Goal: Task Accomplishment & Management: Manage account settings

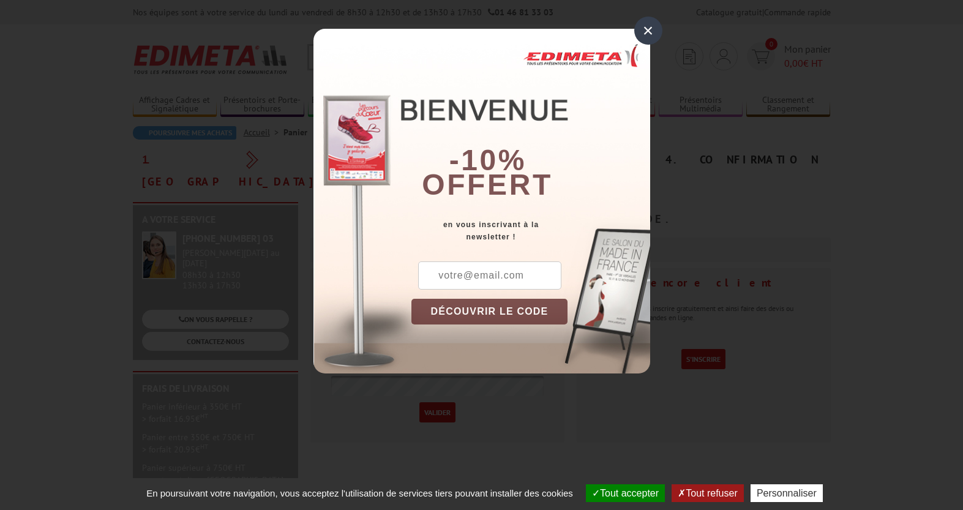
type input "[EMAIL_ADDRESS][DOMAIN_NAME]"
click at [646, 35] on div "×" at bounding box center [648, 31] width 28 height 28
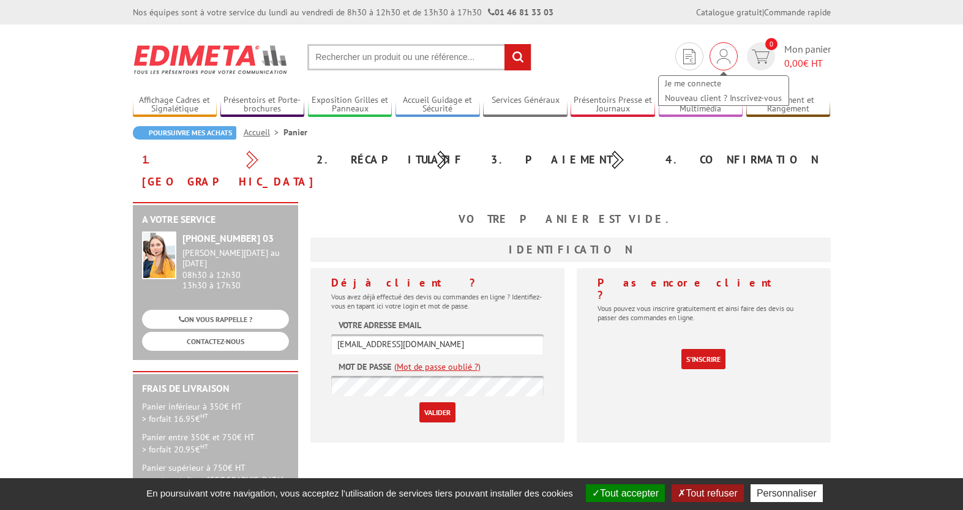
click at [717, 52] on img at bounding box center [723, 56] width 13 height 15
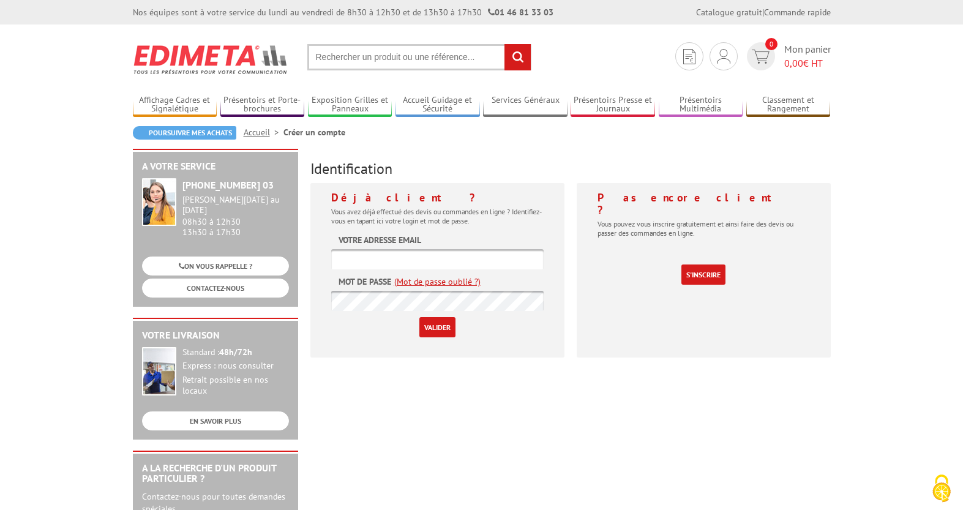
type input "[EMAIL_ADDRESS][DOMAIN_NAME]"
click at [436, 328] on input "Valider" at bounding box center [437, 327] width 36 height 20
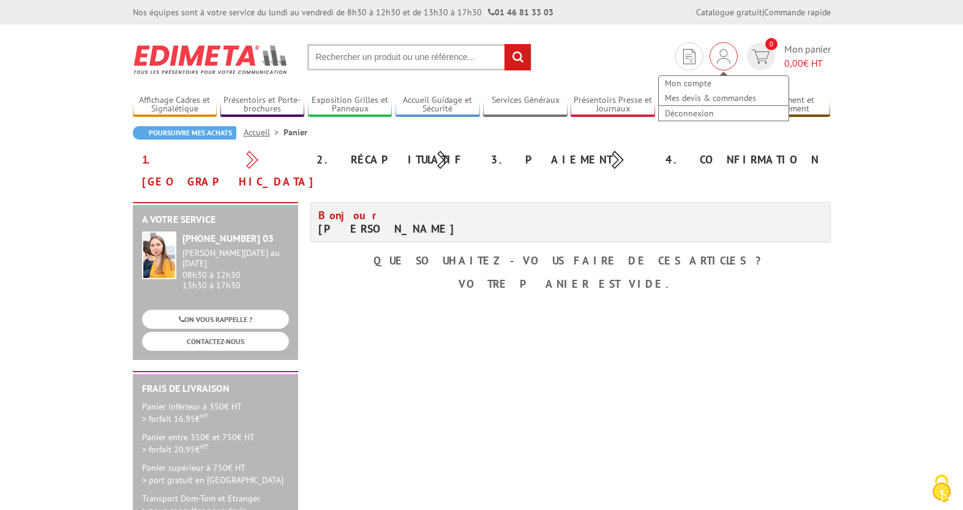
click at [723, 59] on img at bounding box center [723, 56] width 13 height 15
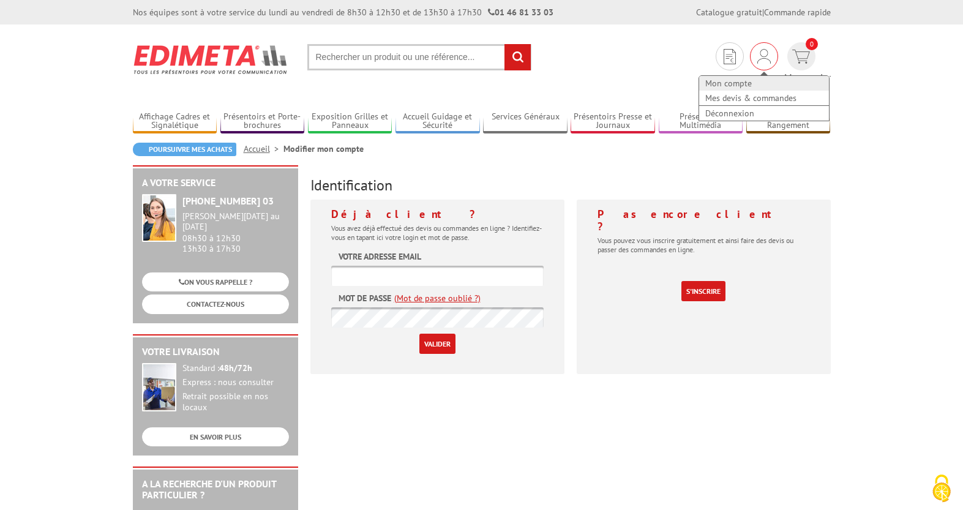
type input "vj@ame.fr"
click at [709, 78] on link "Mon compte" at bounding box center [764, 83] width 130 height 15
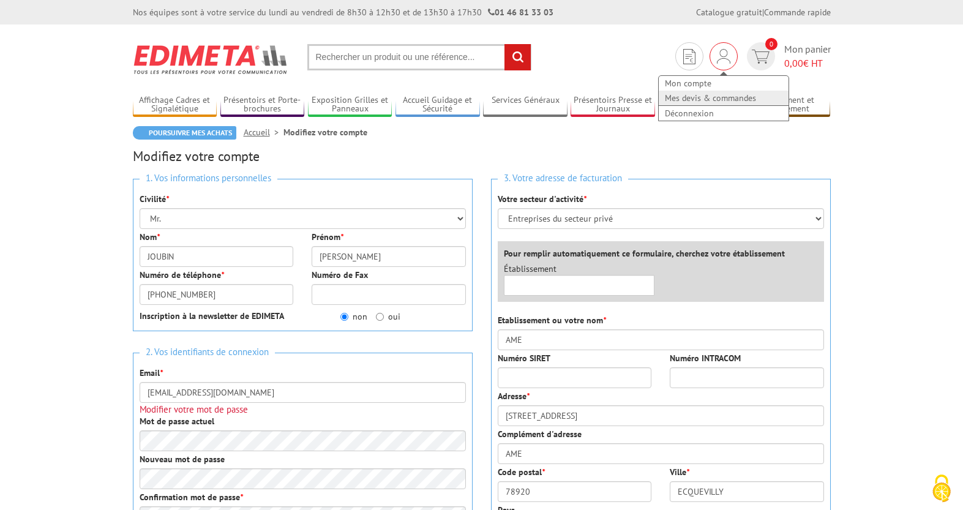
click at [722, 97] on link "Mes devis & commandes" at bounding box center [723, 98] width 130 height 15
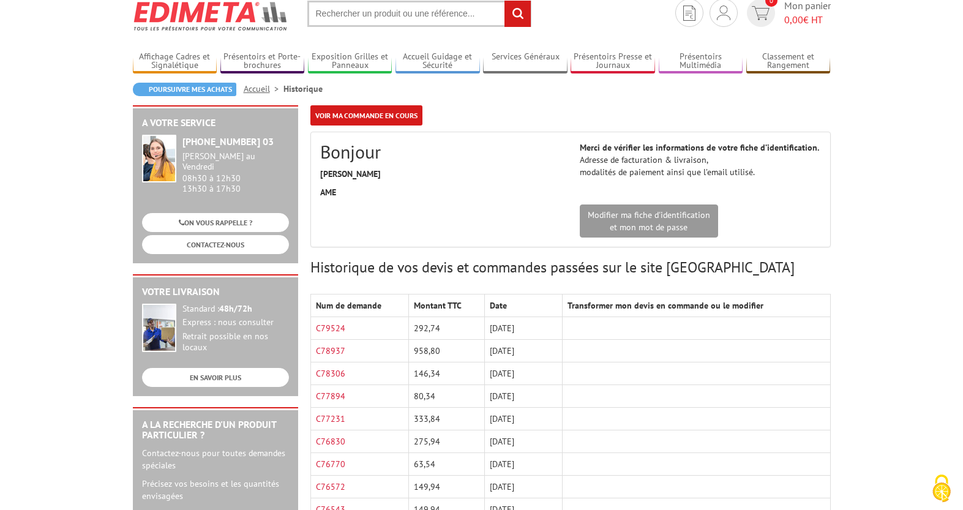
scroll to position [44, 0]
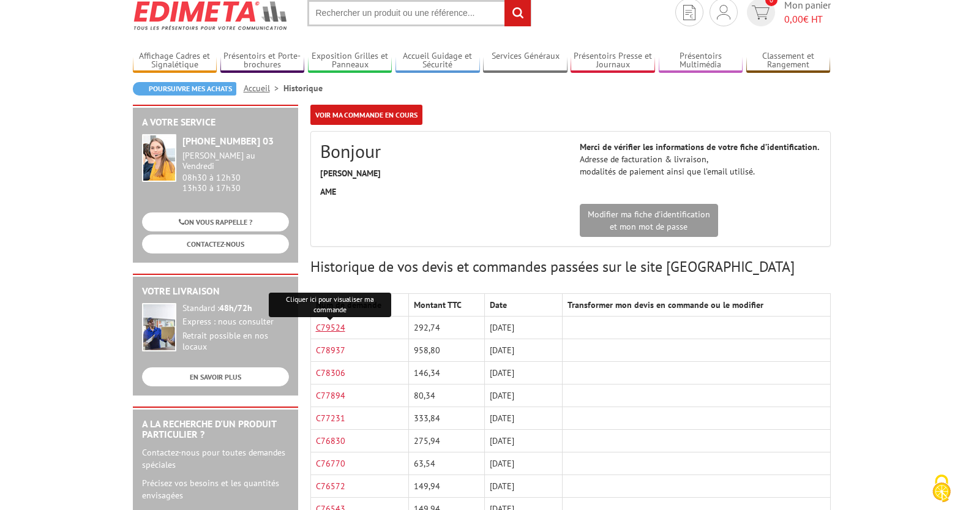
click at [333, 330] on link "C79524" at bounding box center [330, 327] width 29 height 11
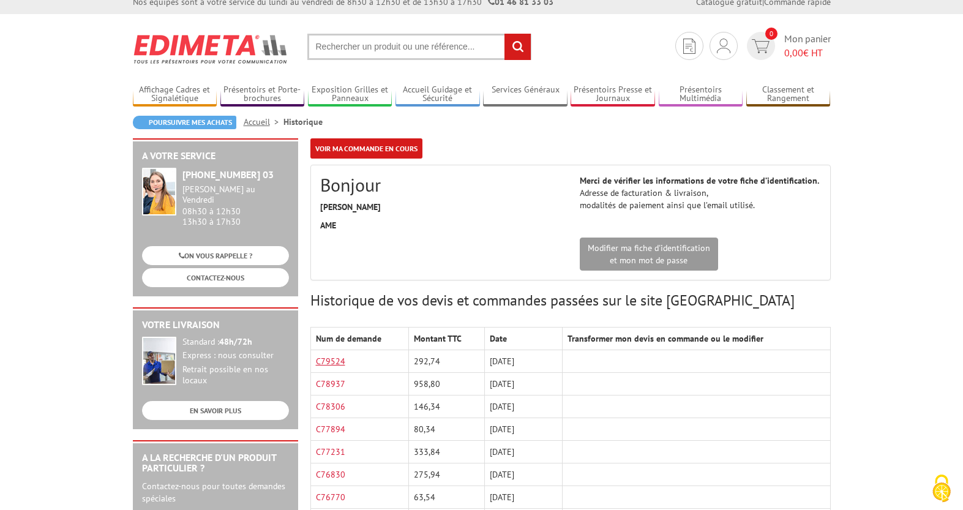
scroll to position [0, 0]
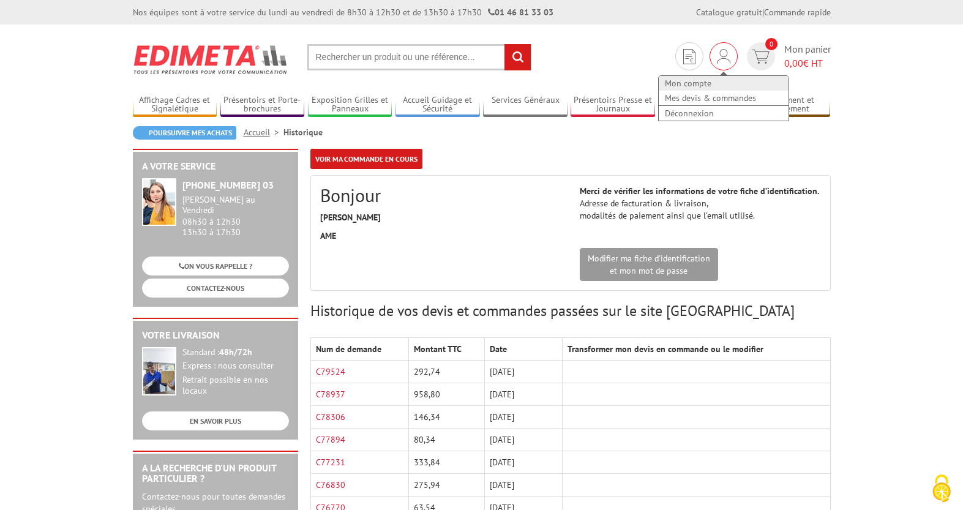
click at [700, 83] on link "Mon compte" at bounding box center [723, 83] width 130 height 15
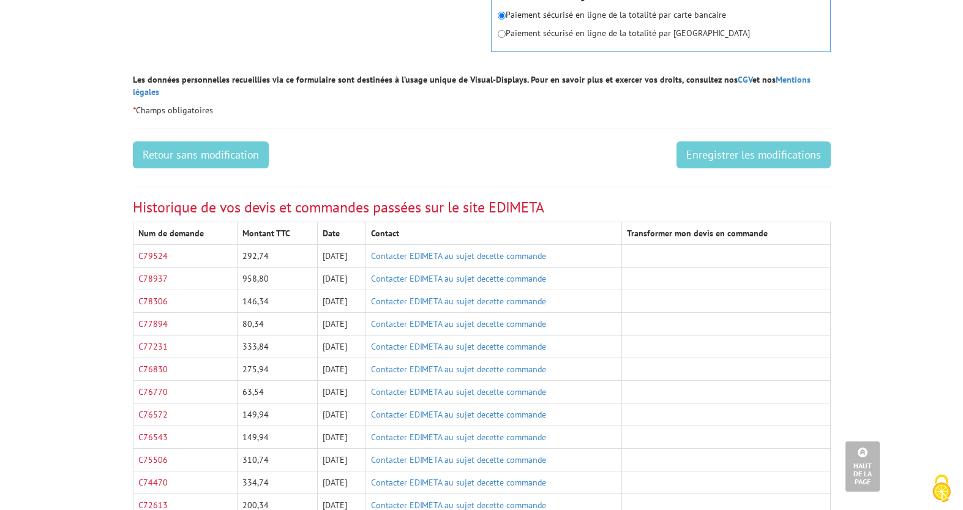
scroll to position [659, 0]
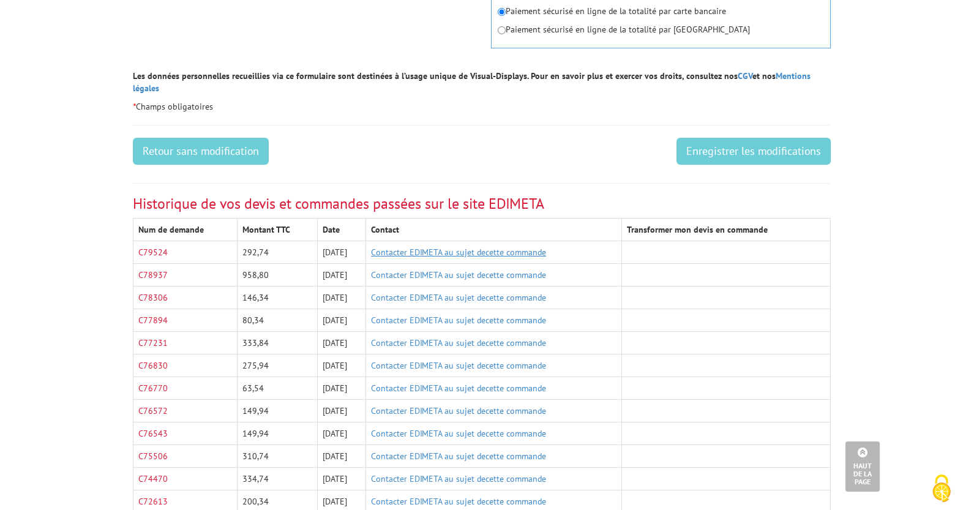
click at [441, 247] on link "Contacter EDIMETA au sujet decette commande" at bounding box center [458, 252] width 175 height 11
